Goal: Information Seeking & Learning: Learn about a topic

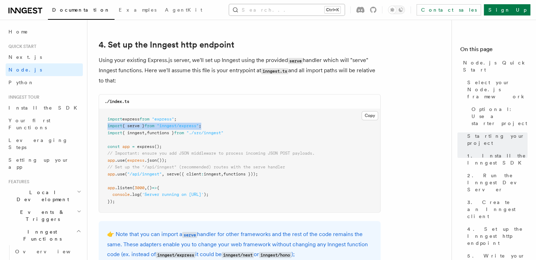
click at [279, 9] on button "Search... Ctrl+K" at bounding box center [287, 9] width 116 height 11
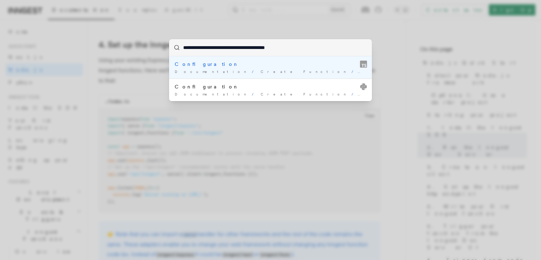
type input "**********"
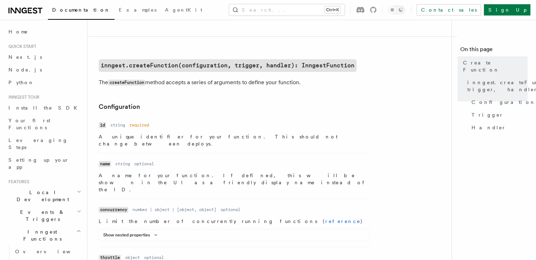
scroll to position [154, 0]
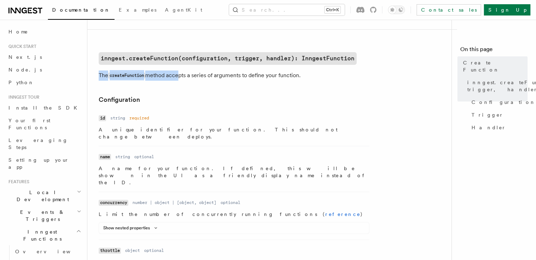
drag, startPoint x: 98, startPoint y: 73, endPoint x: 178, endPoint y: 71, distance: 79.7
click at [207, 76] on p "The createFunction method accepts a series of arguments to define your function." at bounding box center [240, 75] width 282 height 10
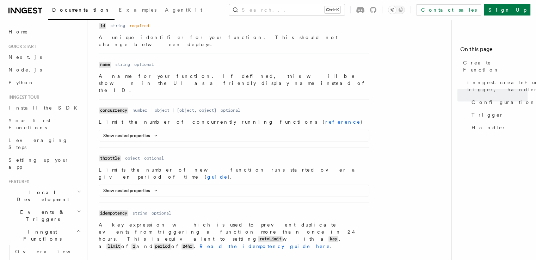
scroll to position [246, 0]
click at [154, 133] on icon at bounding box center [156, 135] width 8 height 4
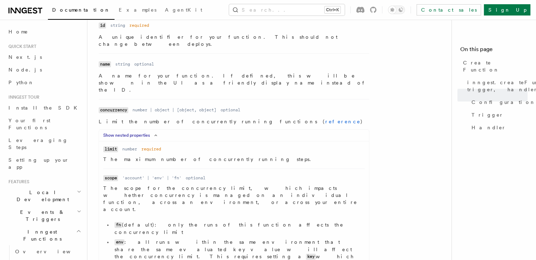
click at [154, 133] on icon at bounding box center [156, 135] width 8 height 4
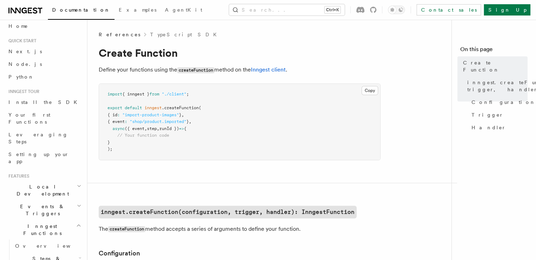
scroll to position [0, 0]
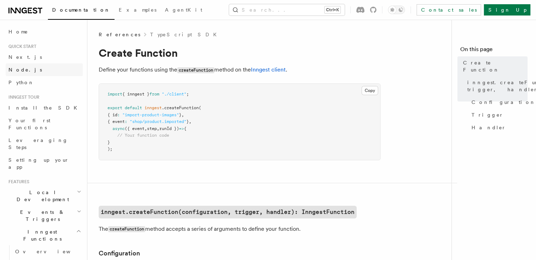
click at [27, 68] on link "Node.js" at bounding box center [44, 69] width 77 height 13
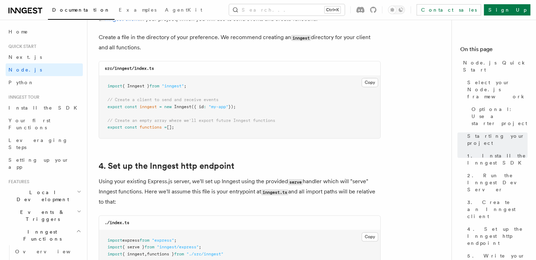
scroll to position [938, 0]
click at [290, 127] on pre "import { Inngest } from "inngest" ; // Create a client to send and receive even…" at bounding box center [239, 107] width 281 height 62
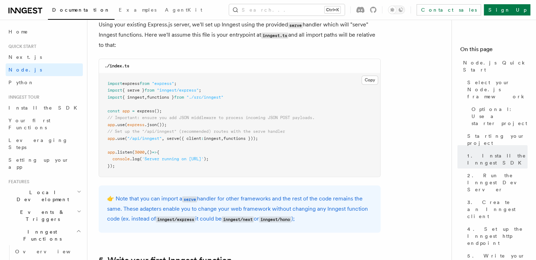
scroll to position [1095, 0]
click at [277, 140] on pre "import express from "express" ; import { serve } from "inngest/express" ; impor…" at bounding box center [239, 125] width 281 height 104
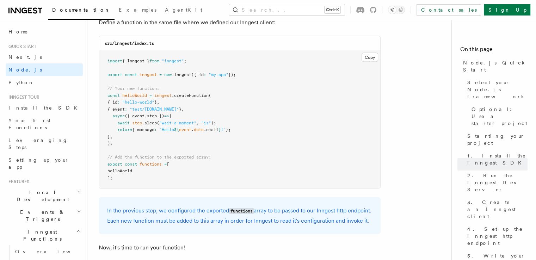
scroll to position [1415, 0]
